Goal: Task Accomplishment & Management: Use online tool/utility

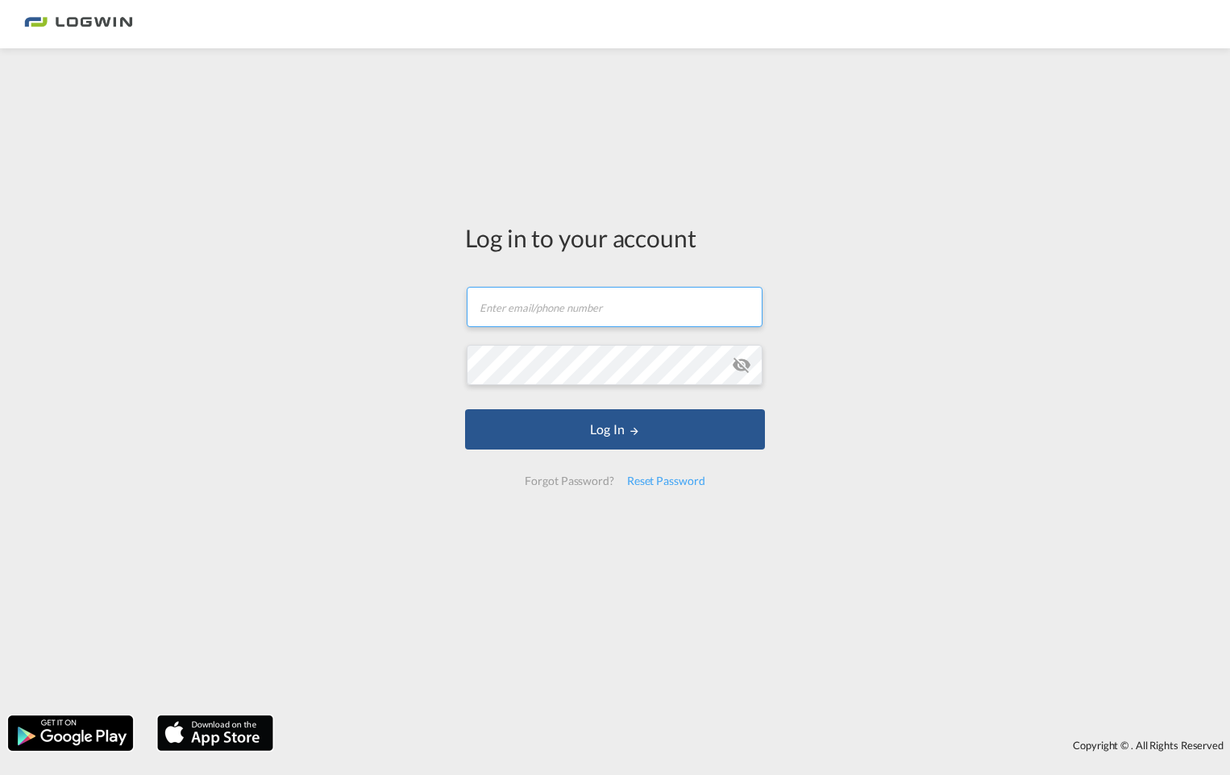
click at [484, 304] on input "text" at bounding box center [615, 307] width 296 height 40
type input "[EMAIL_ADDRESS][PERSON_NAME][DOMAIN_NAME]"
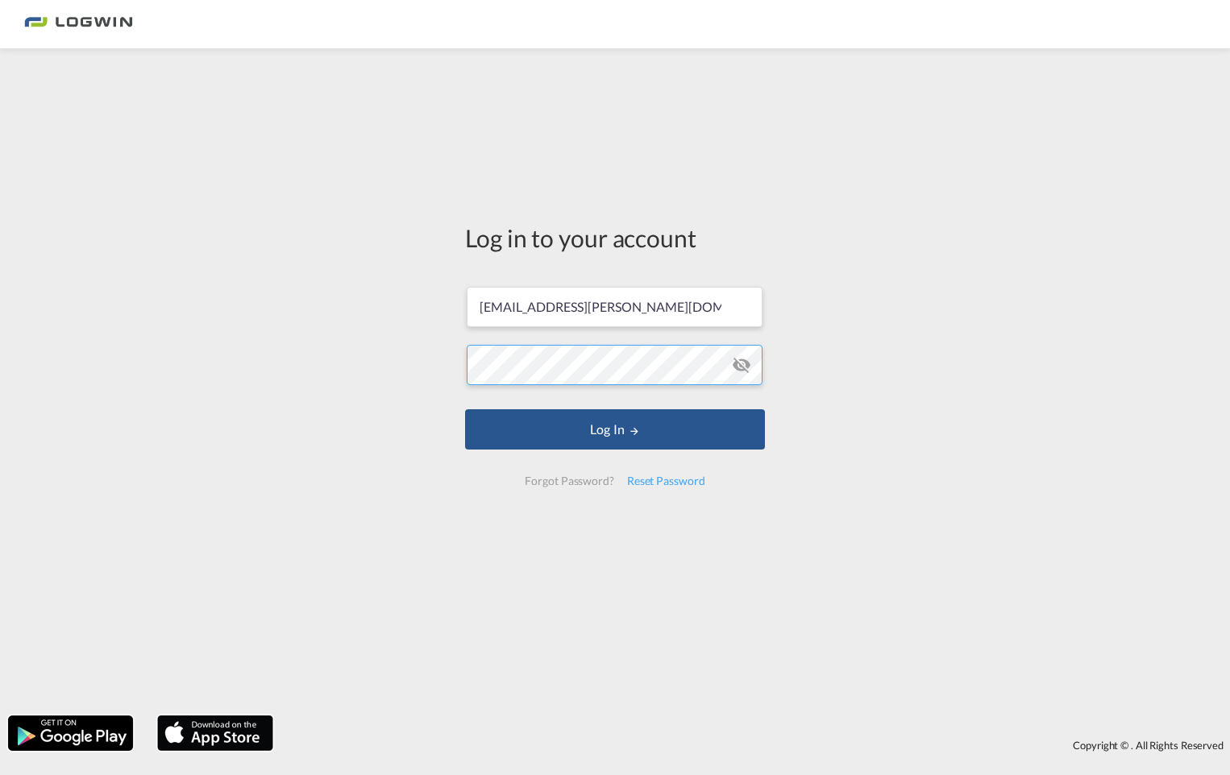
click at [465, 409] on button "Log In" at bounding box center [615, 429] width 300 height 40
